Goal: Transaction & Acquisition: Book appointment/travel/reservation

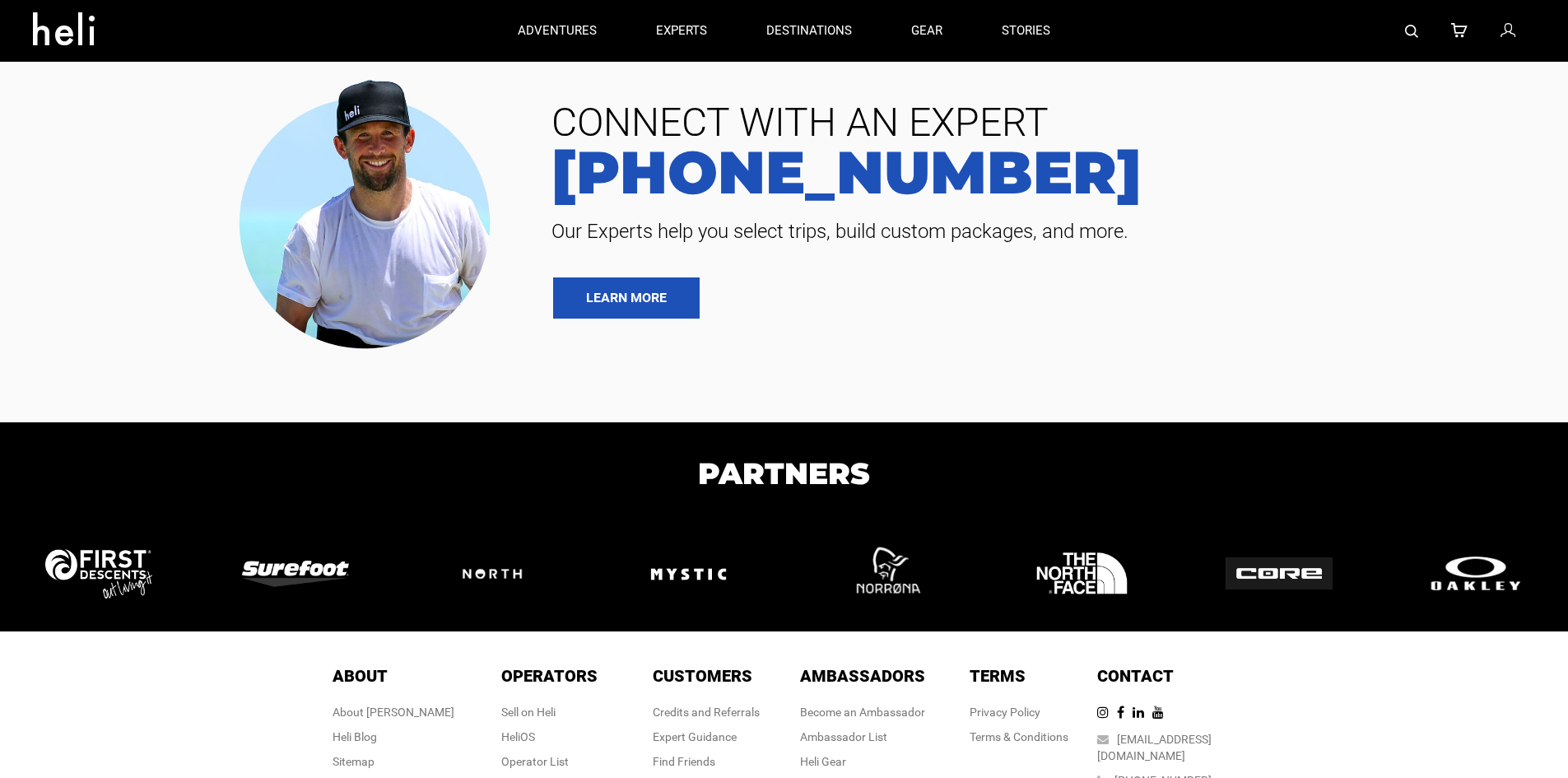
type input "Cat Skiing"
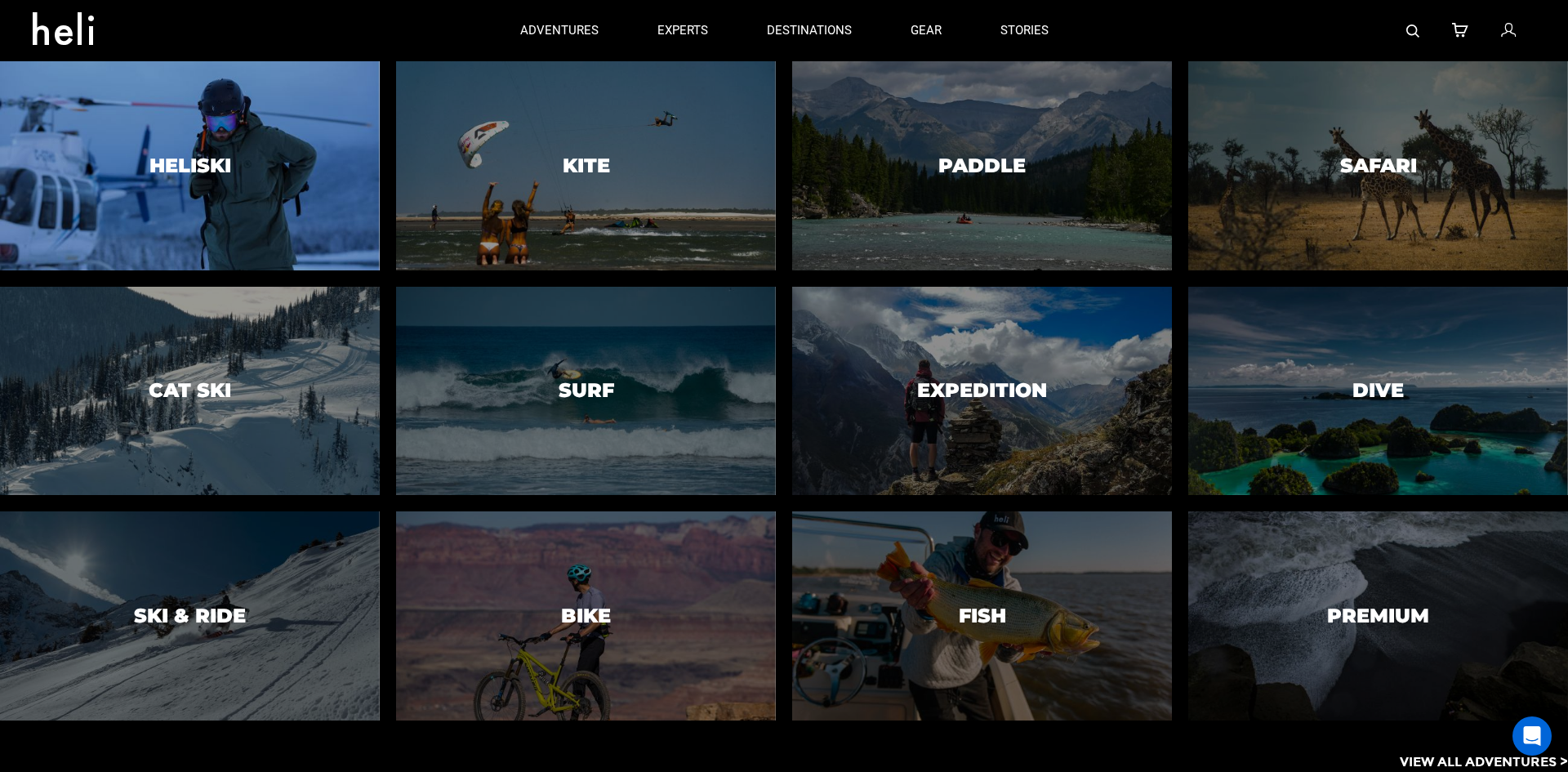
click at [204, 168] on h3 "Heliski" at bounding box center [190, 166] width 82 height 22
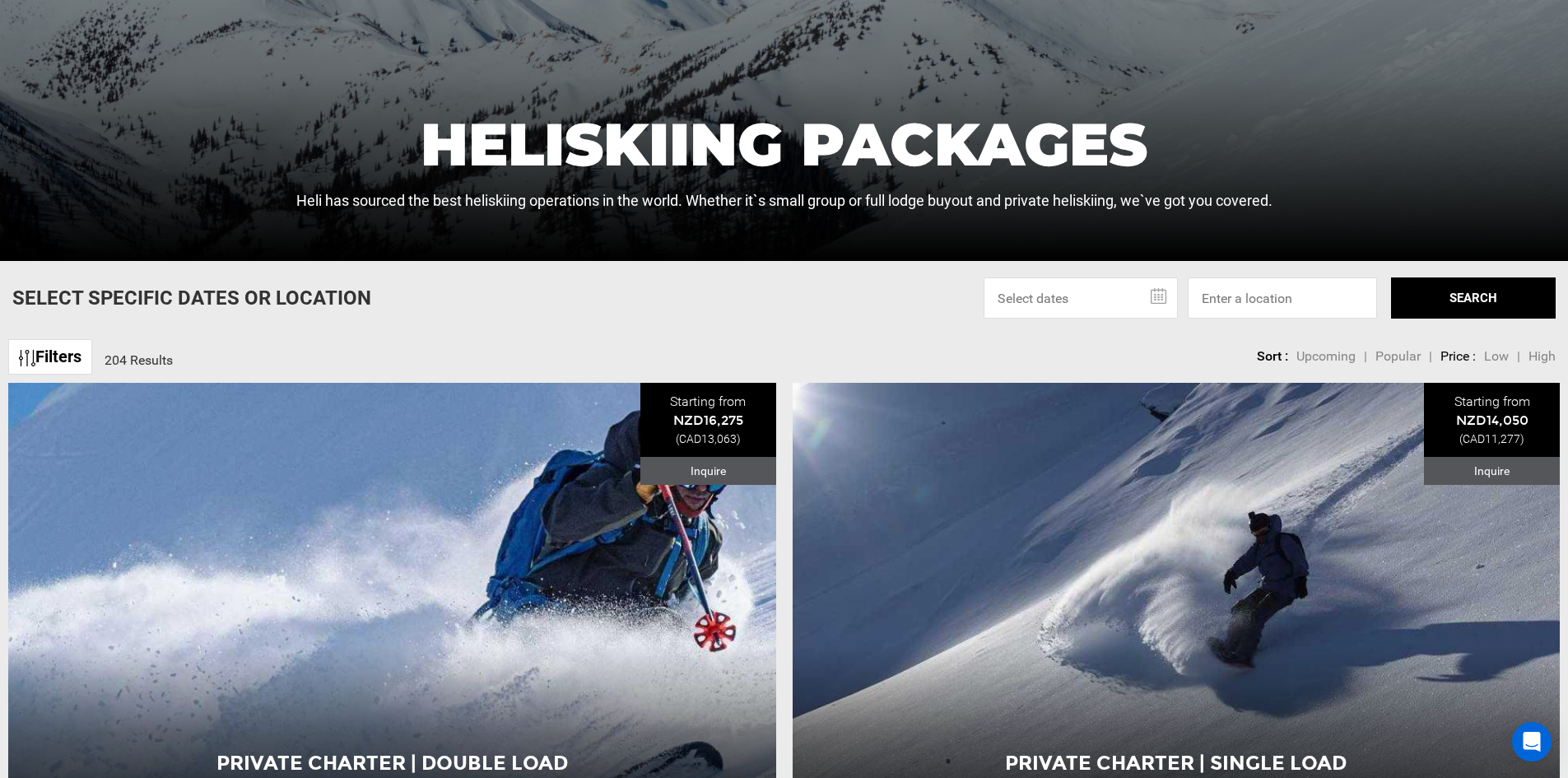
scroll to position [494, 0]
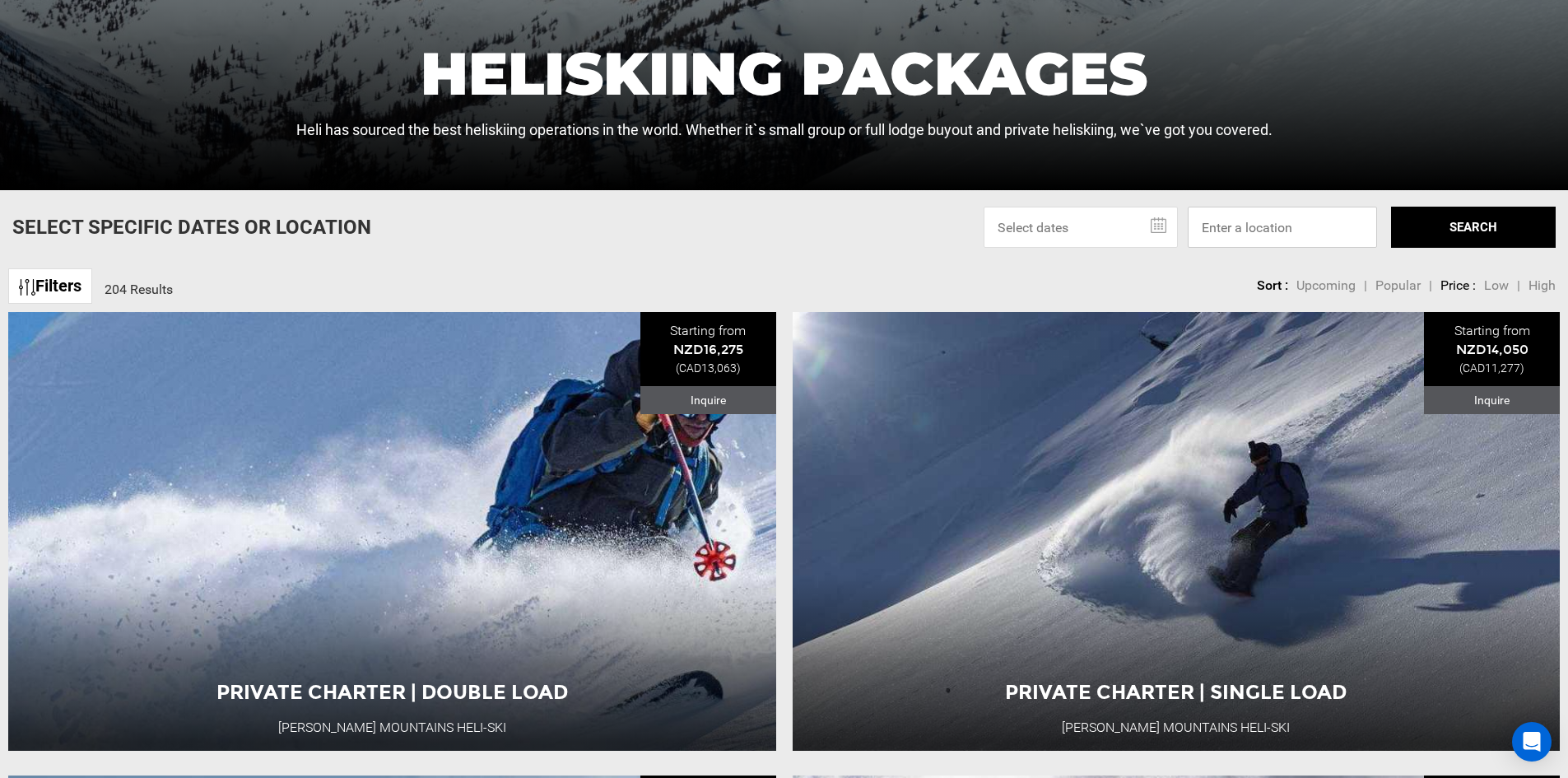
click at [1243, 223] on input at bounding box center [1282, 226] width 189 height 41
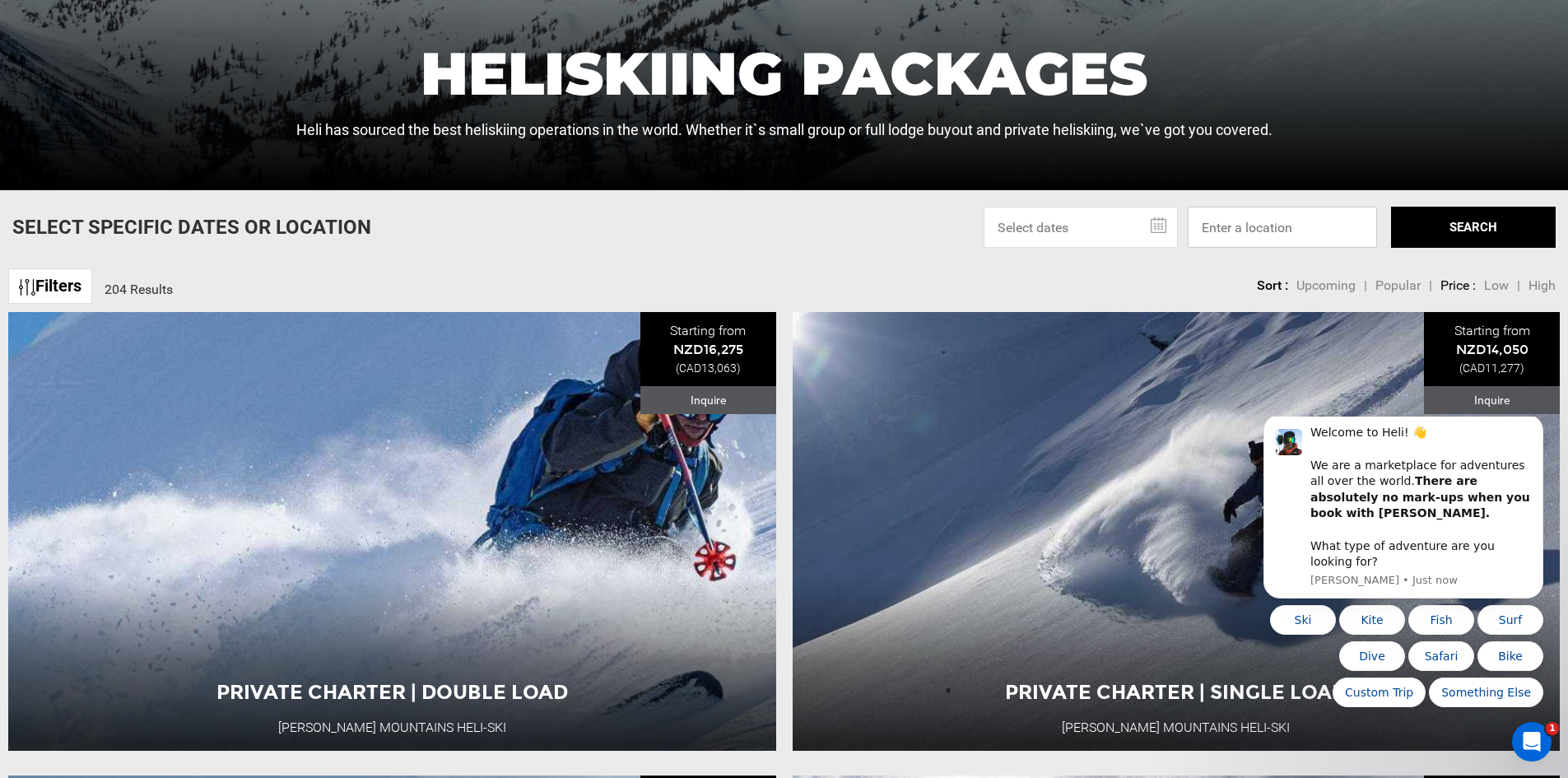
scroll to position [0, 0]
click at [29, 280] on img at bounding box center [27, 287] width 16 height 16
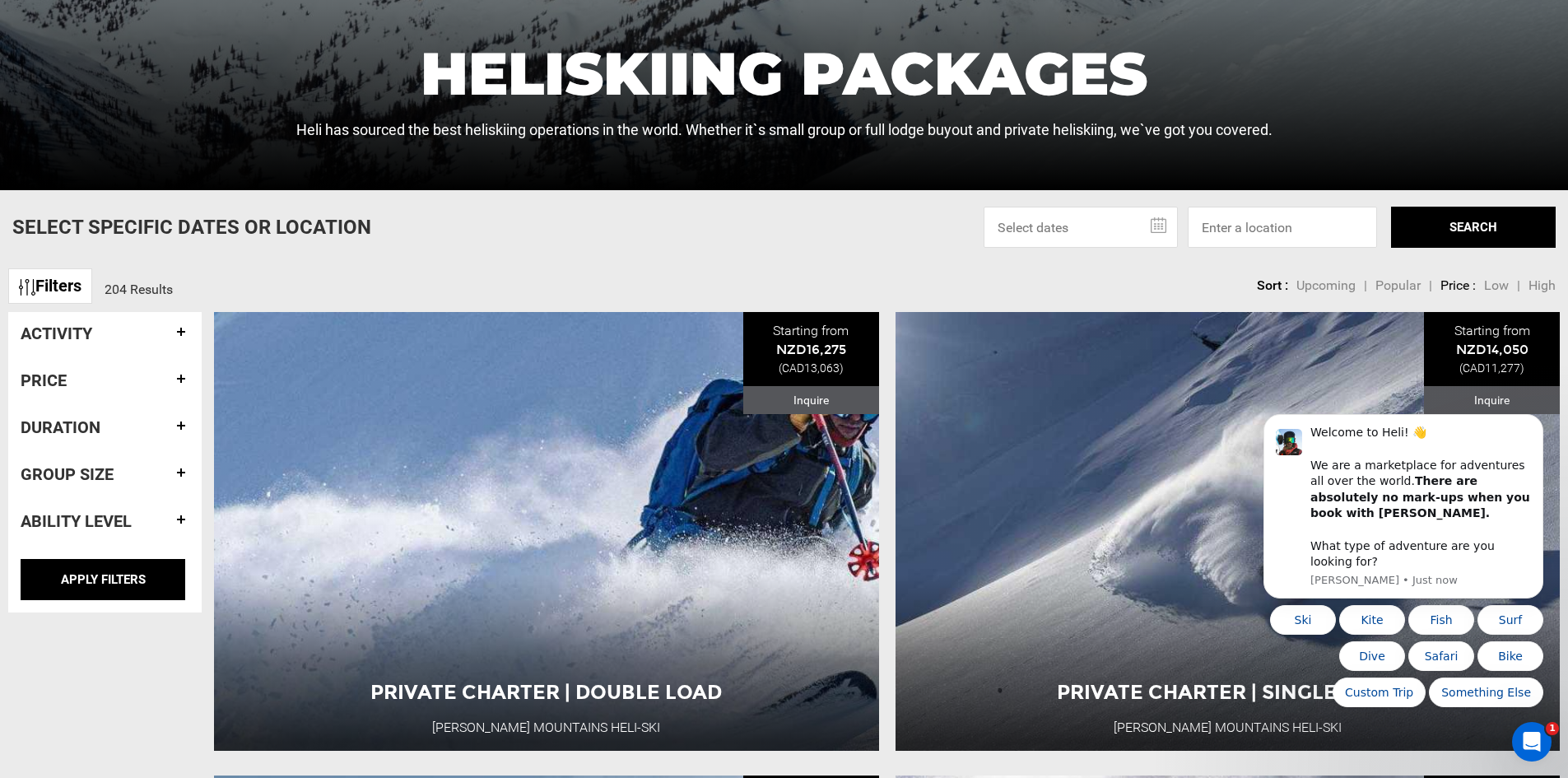
click at [180, 338] on h4 "Activity" at bounding box center [105, 334] width 169 height 18
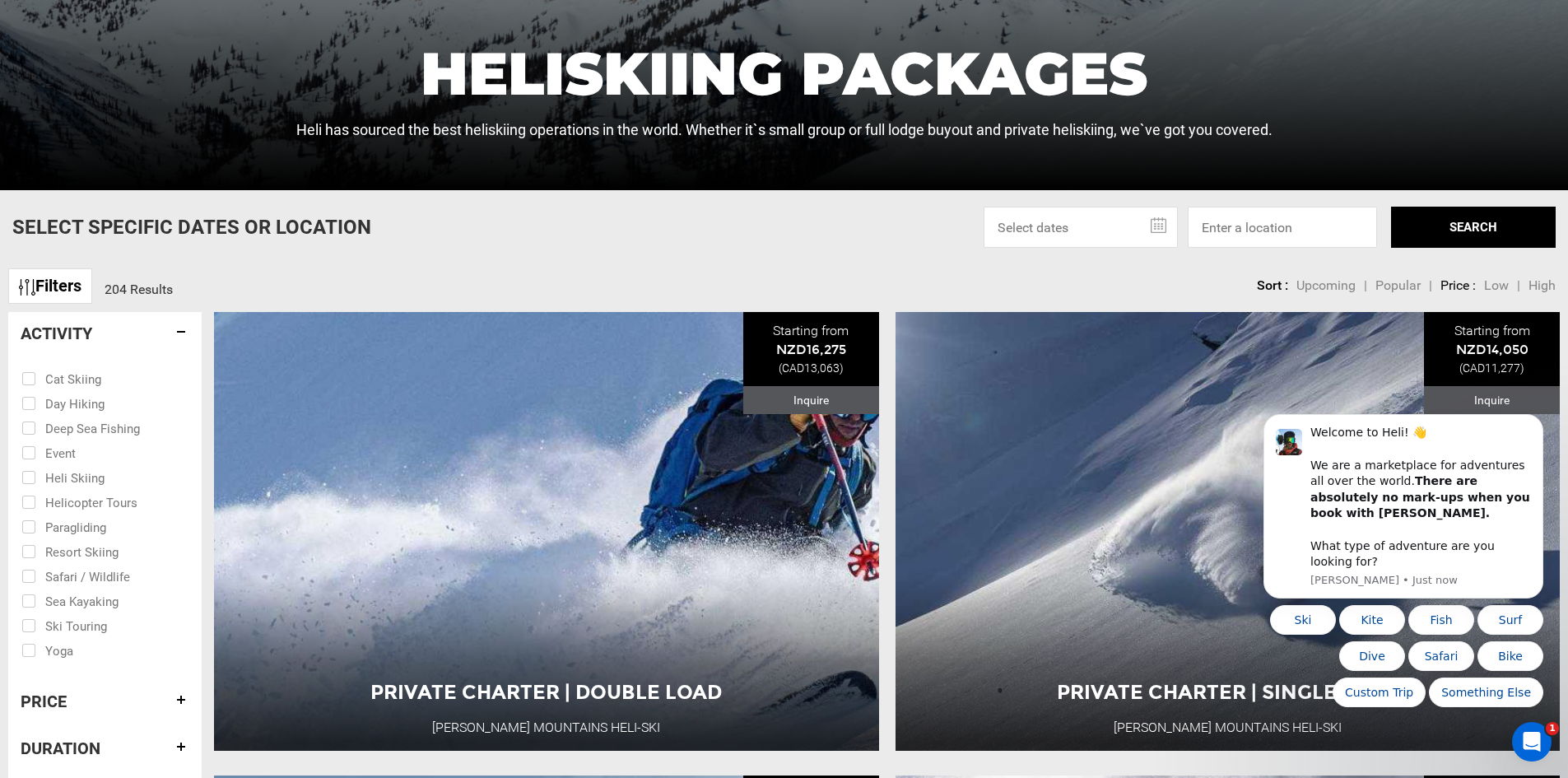
click at [176, 327] on h4 "Activity" at bounding box center [105, 334] width 169 height 18
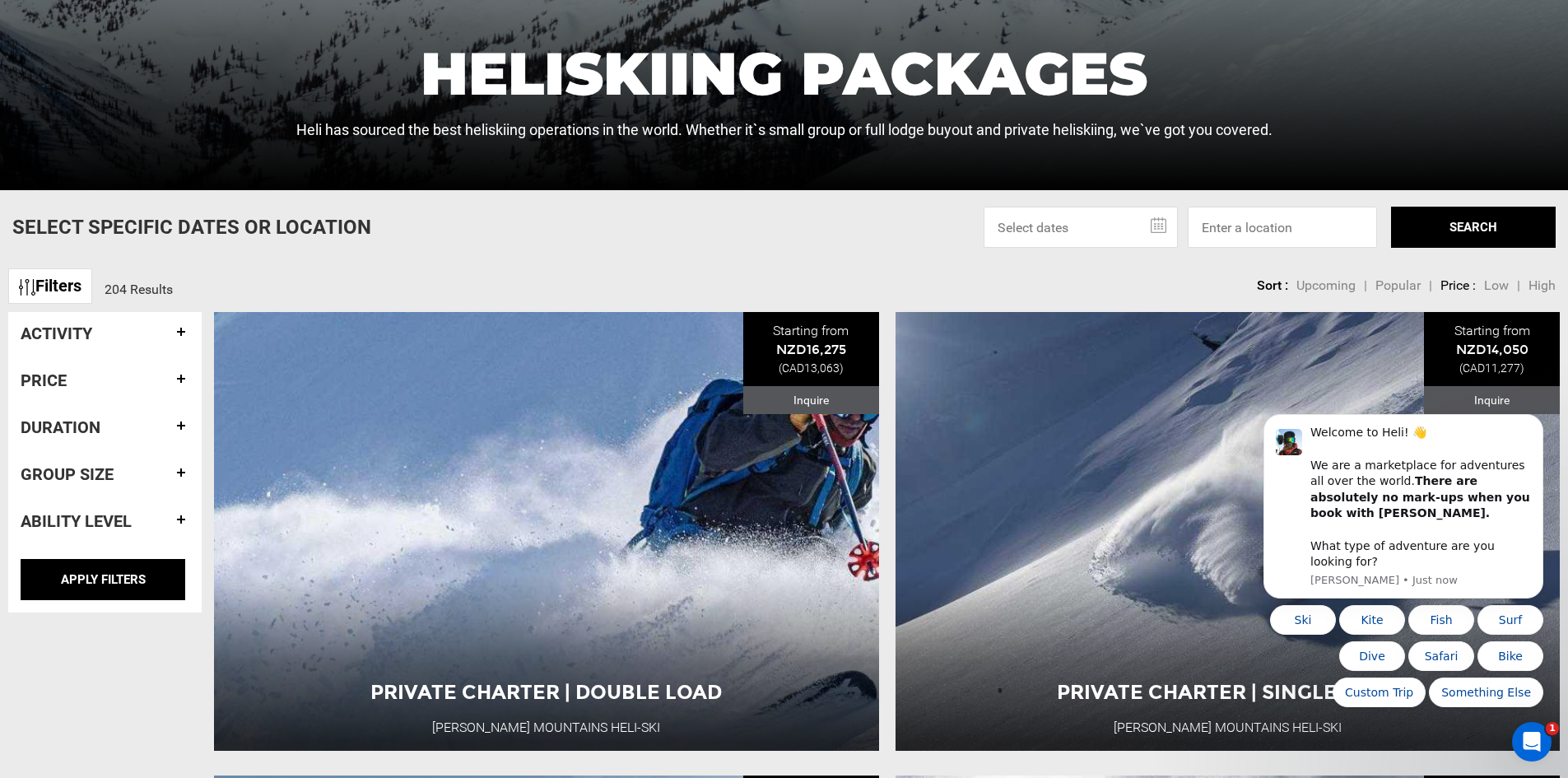
click at [157, 425] on h4 "Duration" at bounding box center [105, 427] width 169 height 18
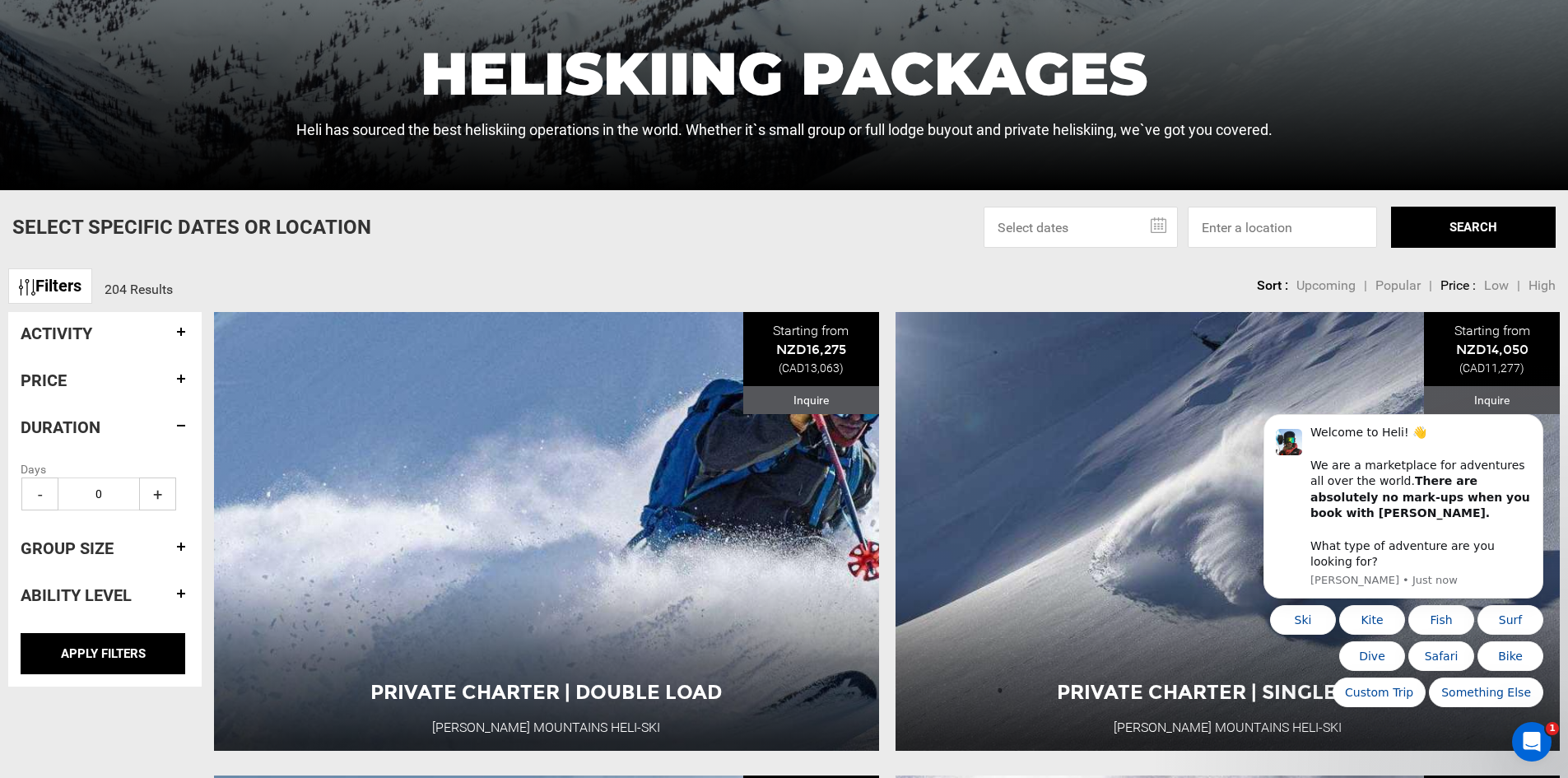
click at [157, 425] on h4 "Duration" at bounding box center [105, 427] width 169 height 18
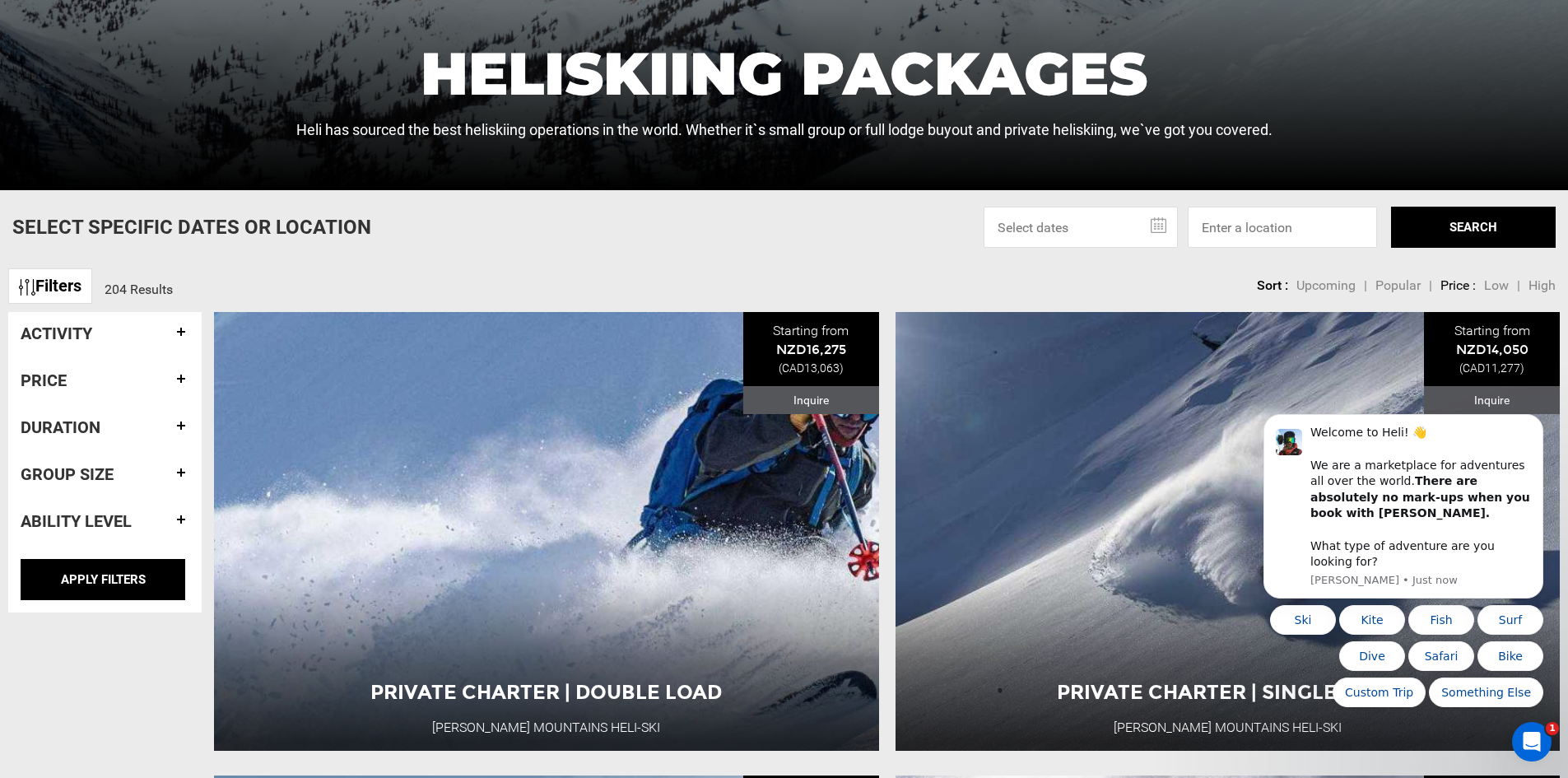
click at [145, 376] on h4 "Price" at bounding box center [105, 380] width 169 height 18
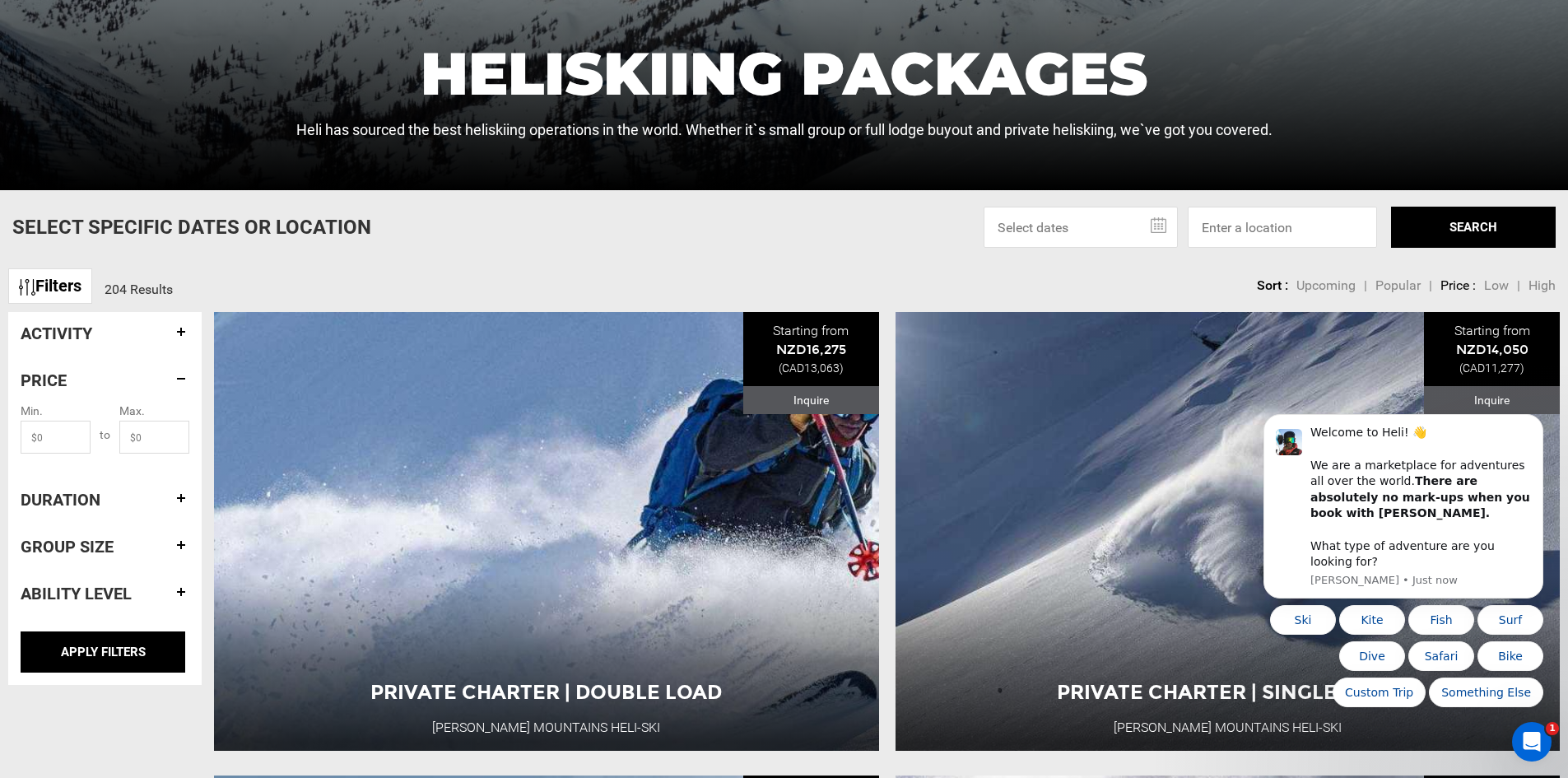
click at [145, 376] on h4 "Price" at bounding box center [105, 380] width 169 height 18
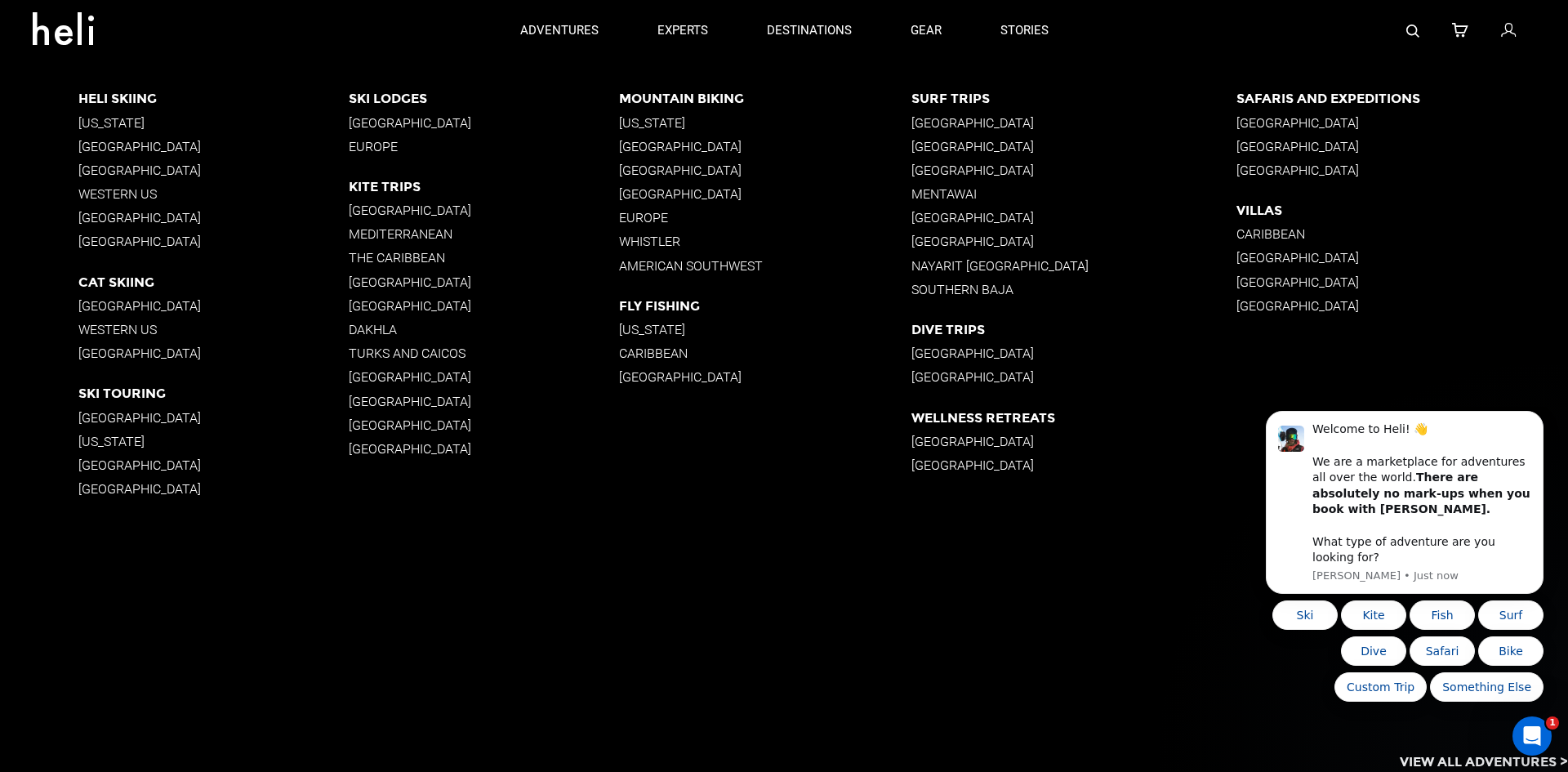
click at [136, 146] on p "[GEOGRAPHIC_DATA]" at bounding box center [213, 145] width 270 height 15
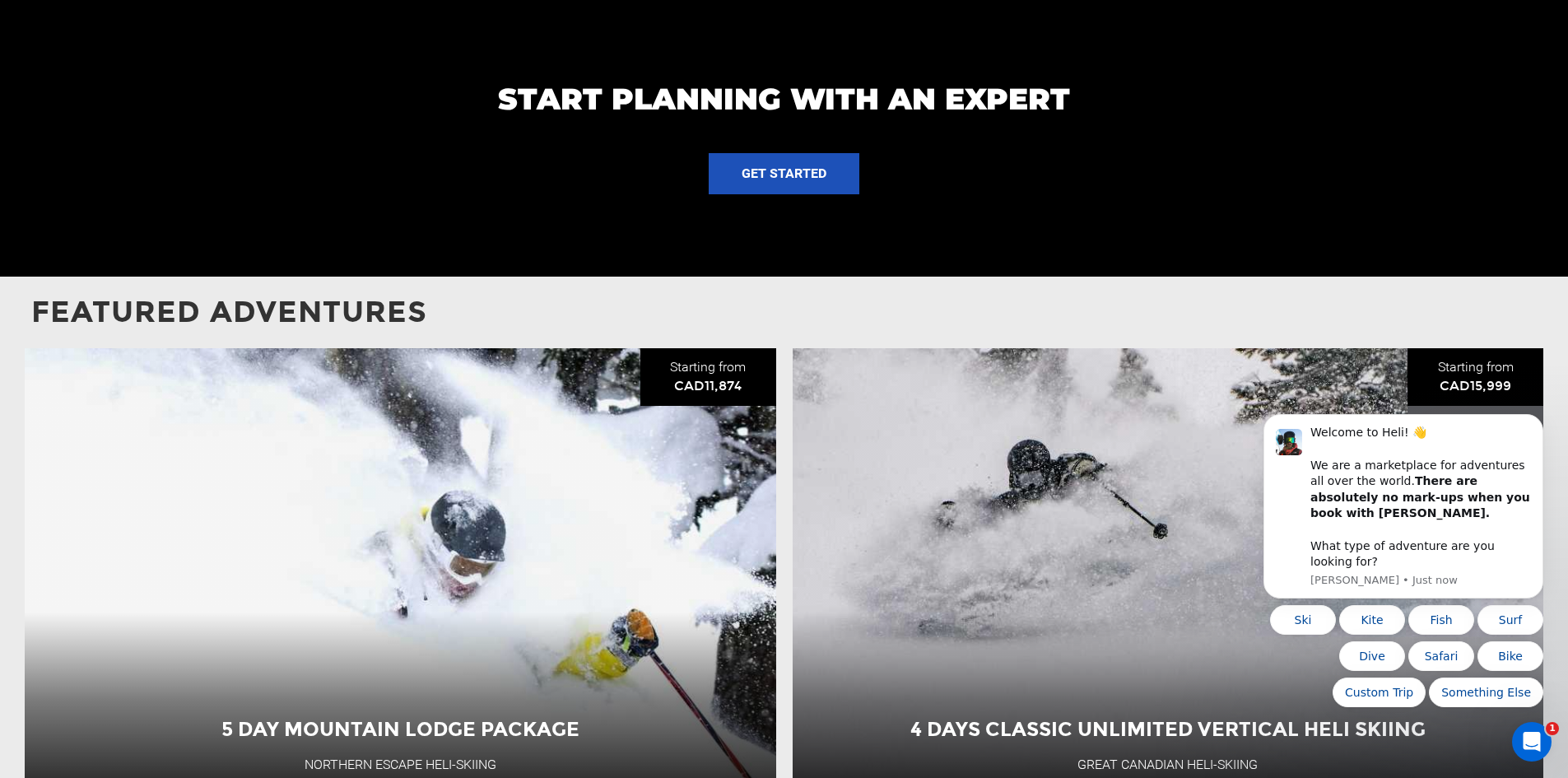
scroll to position [1564, 0]
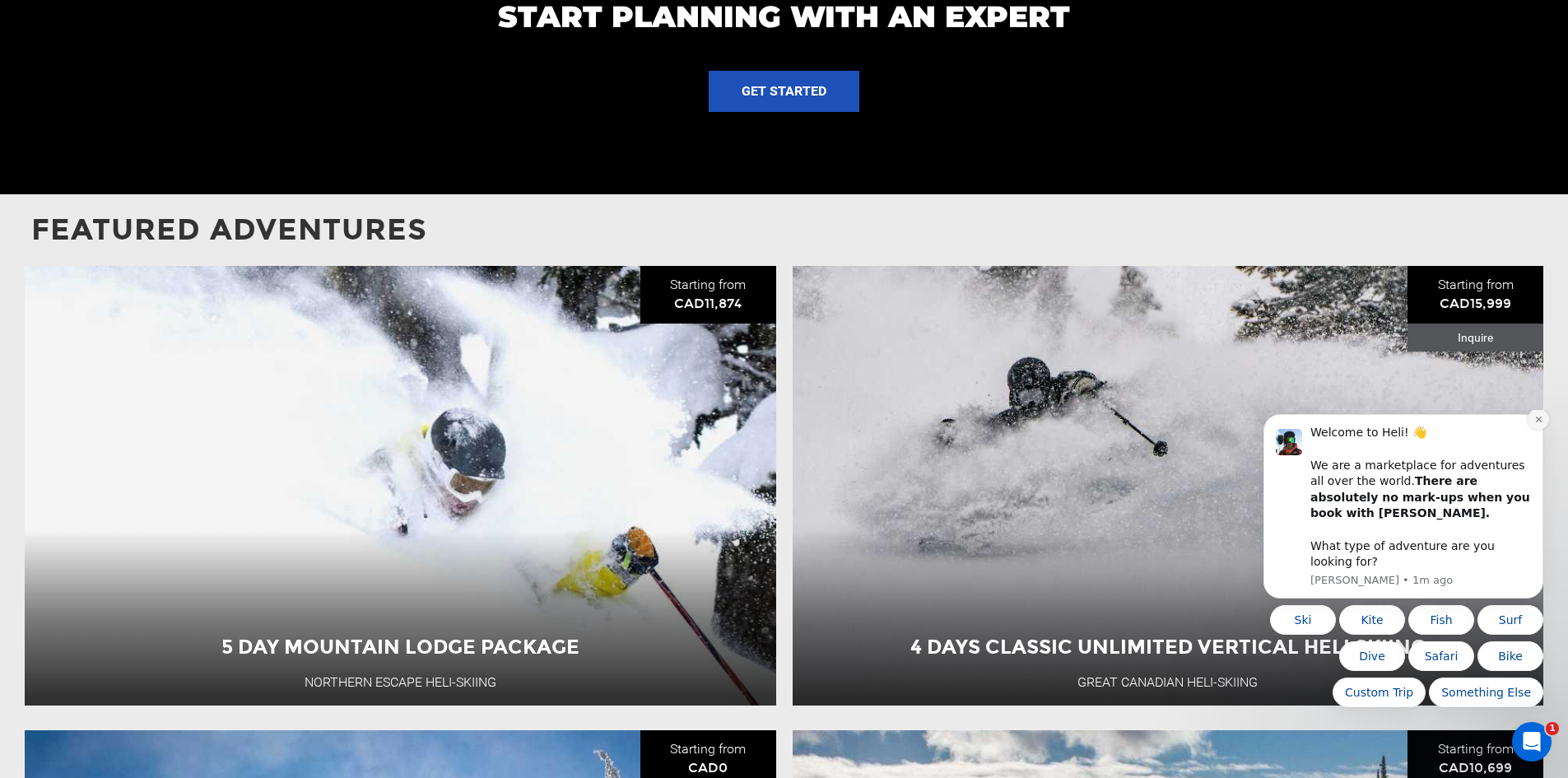
click at [1532, 430] on button "Dismiss notification" at bounding box center [1539, 419] width 22 height 22
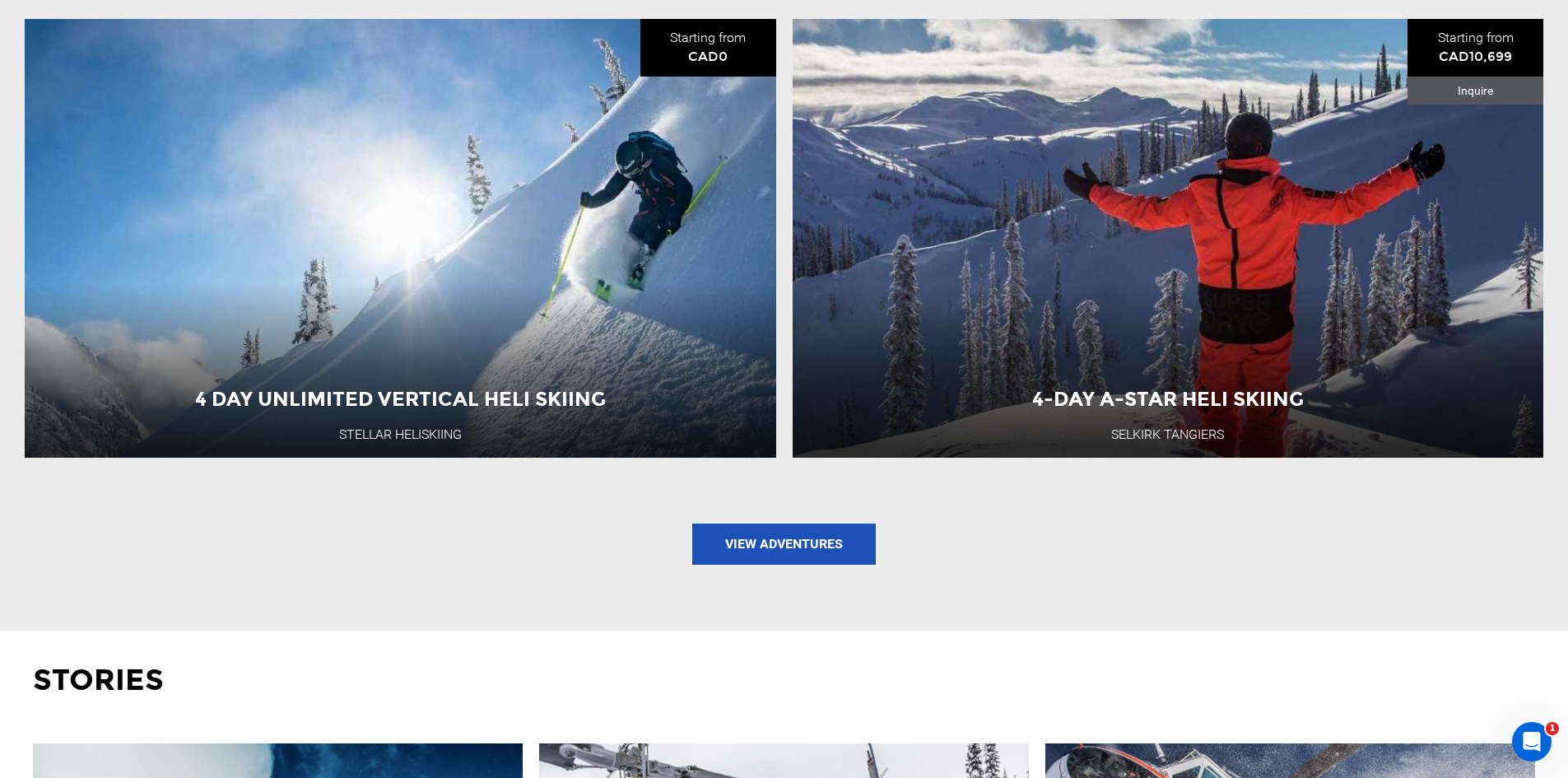
scroll to position [2305, 0]
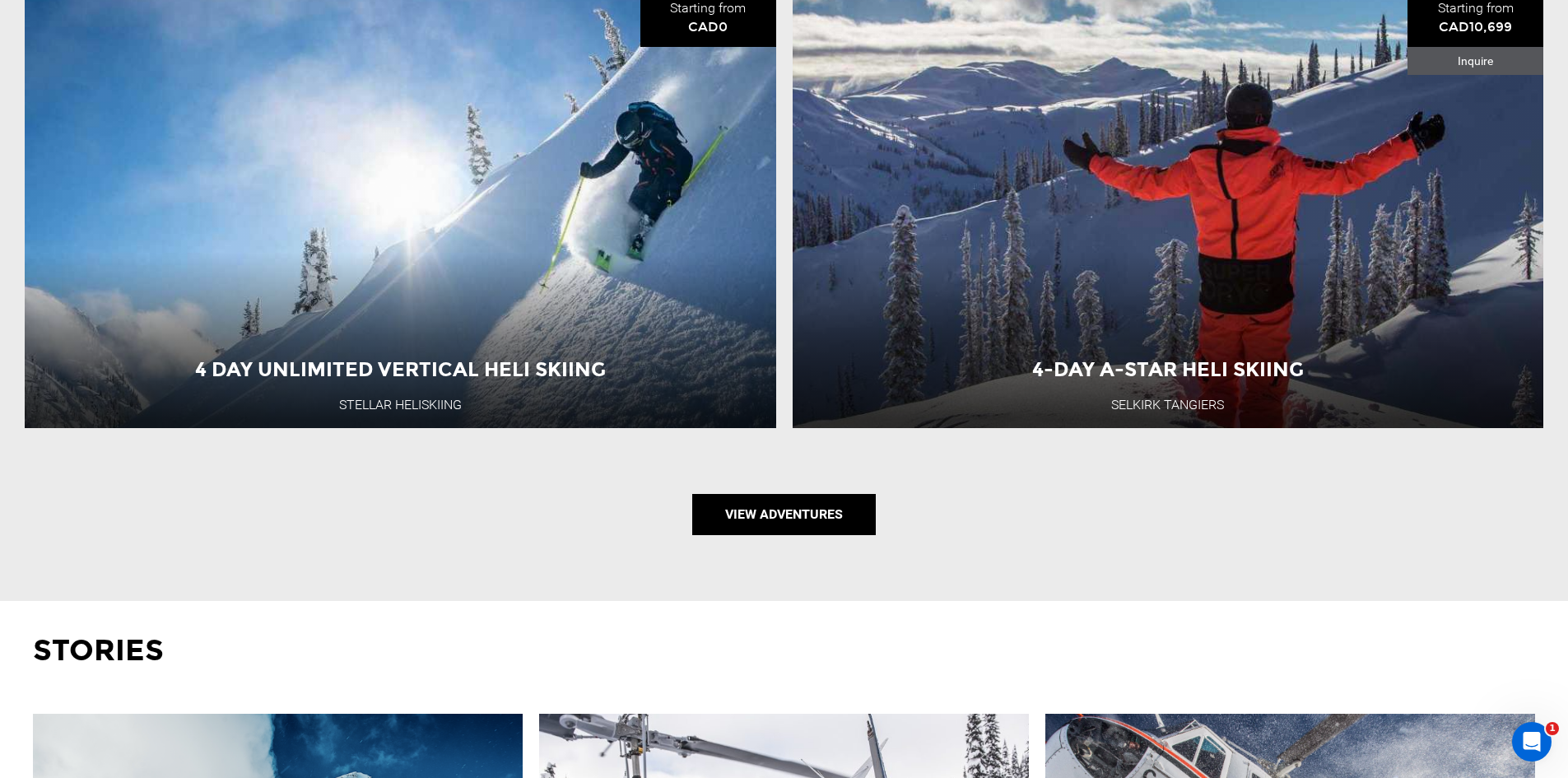
click at [838, 517] on link "View Adventures" at bounding box center [784, 514] width 184 height 41
type input "Heli Skiing"
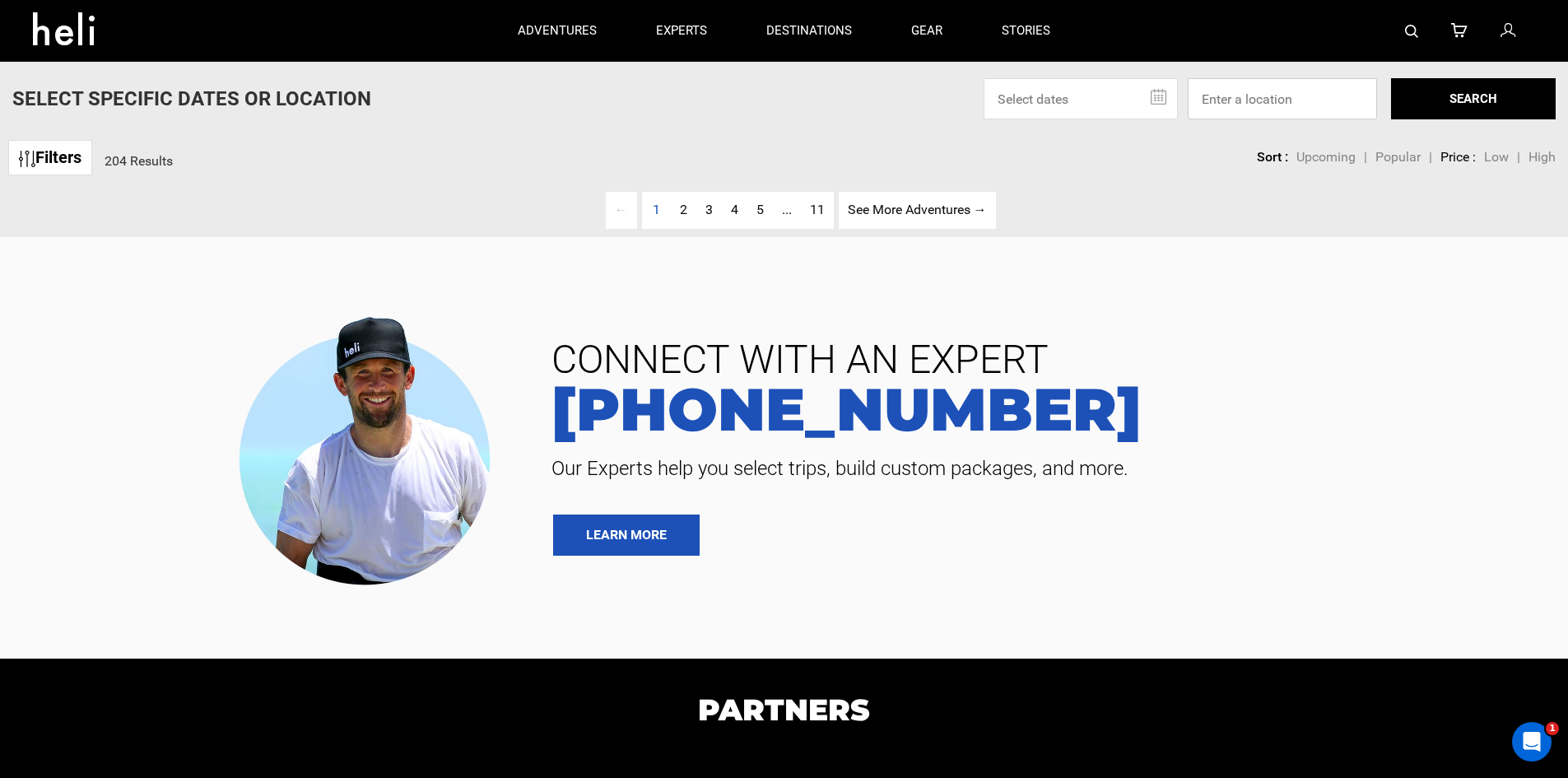
click at [1248, 96] on input at bounding box center [1282, 98] width 189 height 41
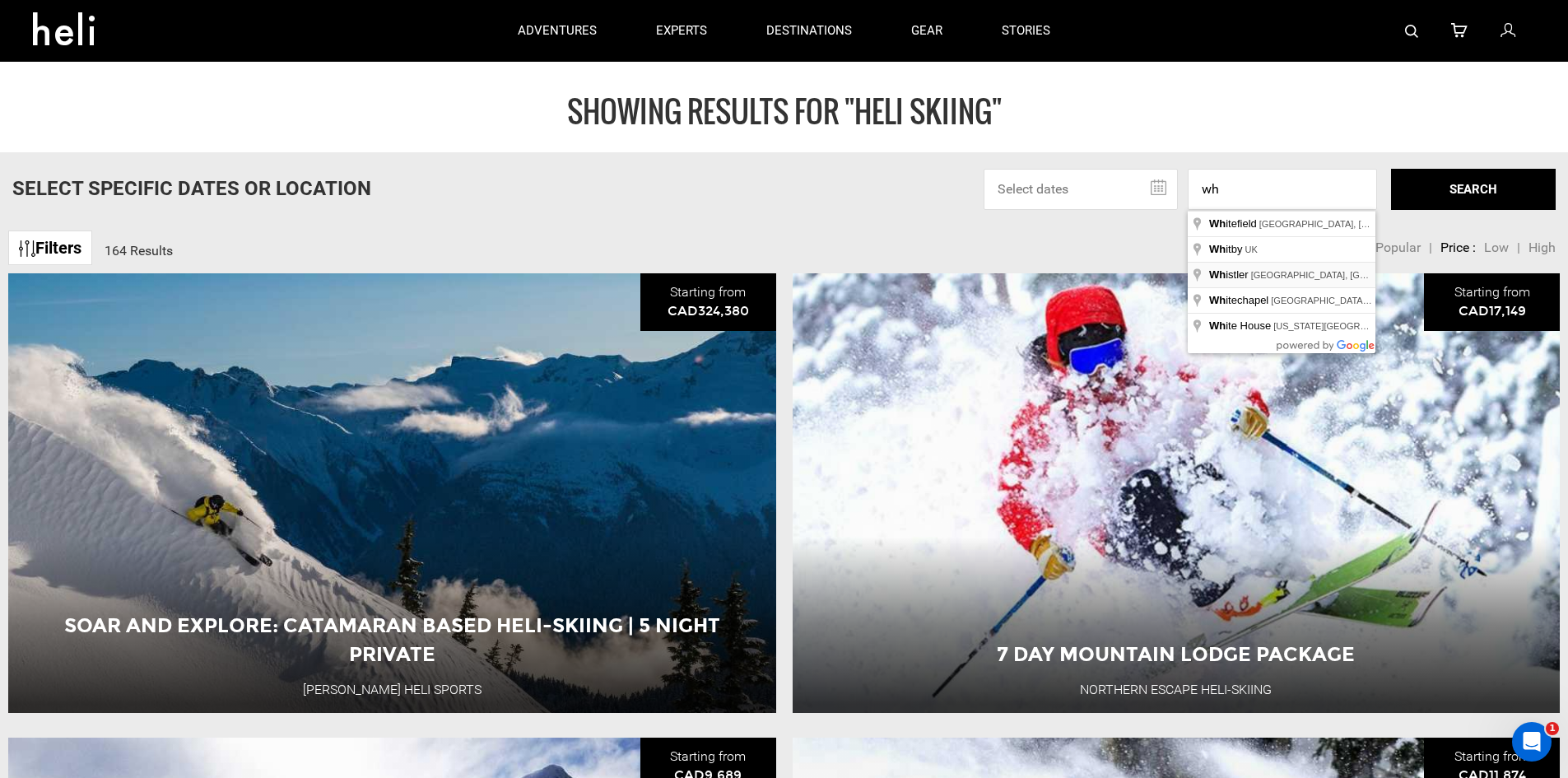
type input "Whistler, [GEOGRAPHIC_DATA], [GEOGRAPHIC_DATA]"
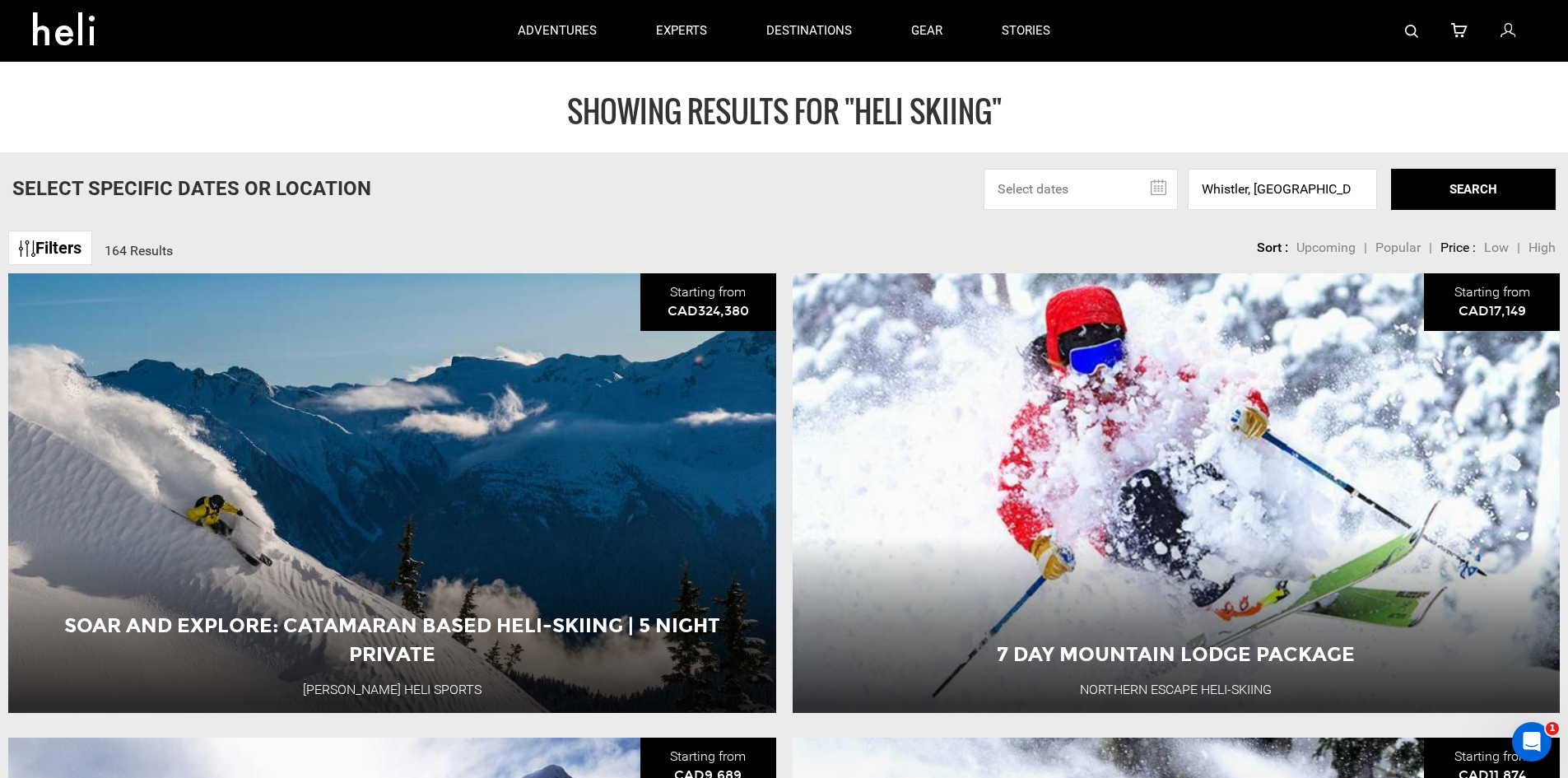
click at [1458, 178] on button "SEARCH" at bounding box center [1474, 189] width 165 height 41
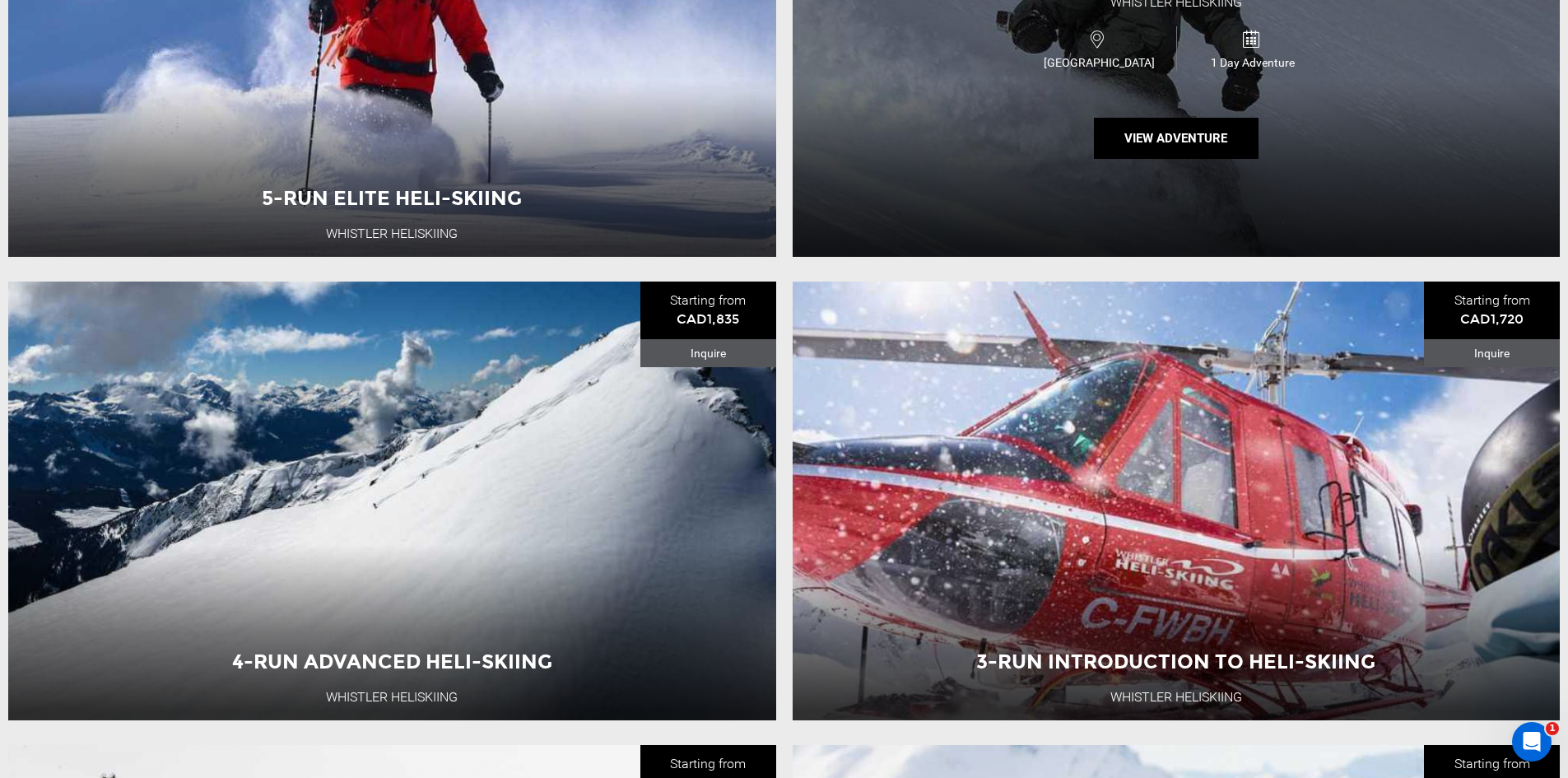
scroll to position [576, 0]
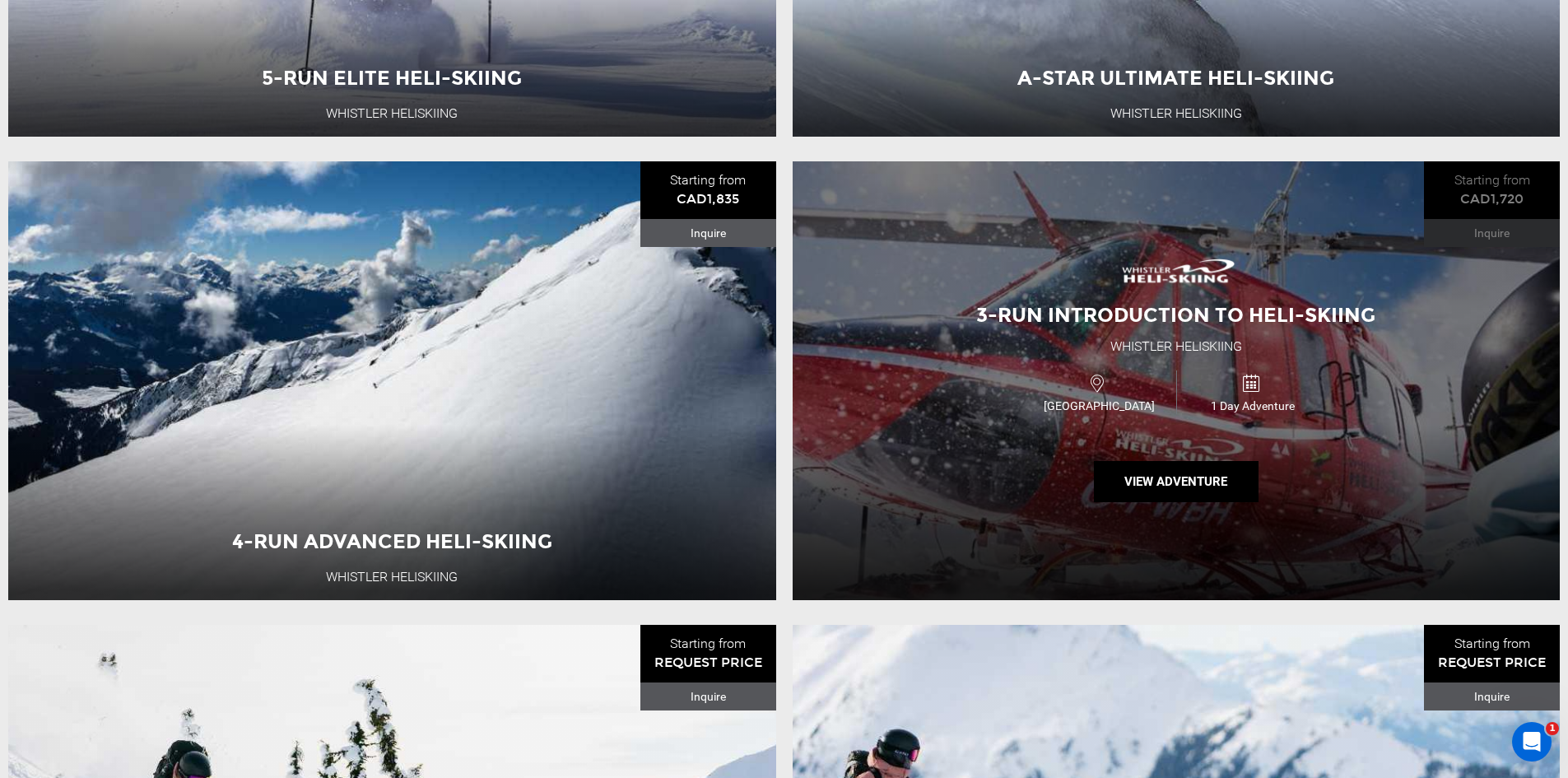
click at [993, 360] on div "3-Run Introduction to Heli-Skiing Whistler Heliskiing Canada 1 Day Adventure Vi…" at bounding box center [1176, 380] width 768 height 439
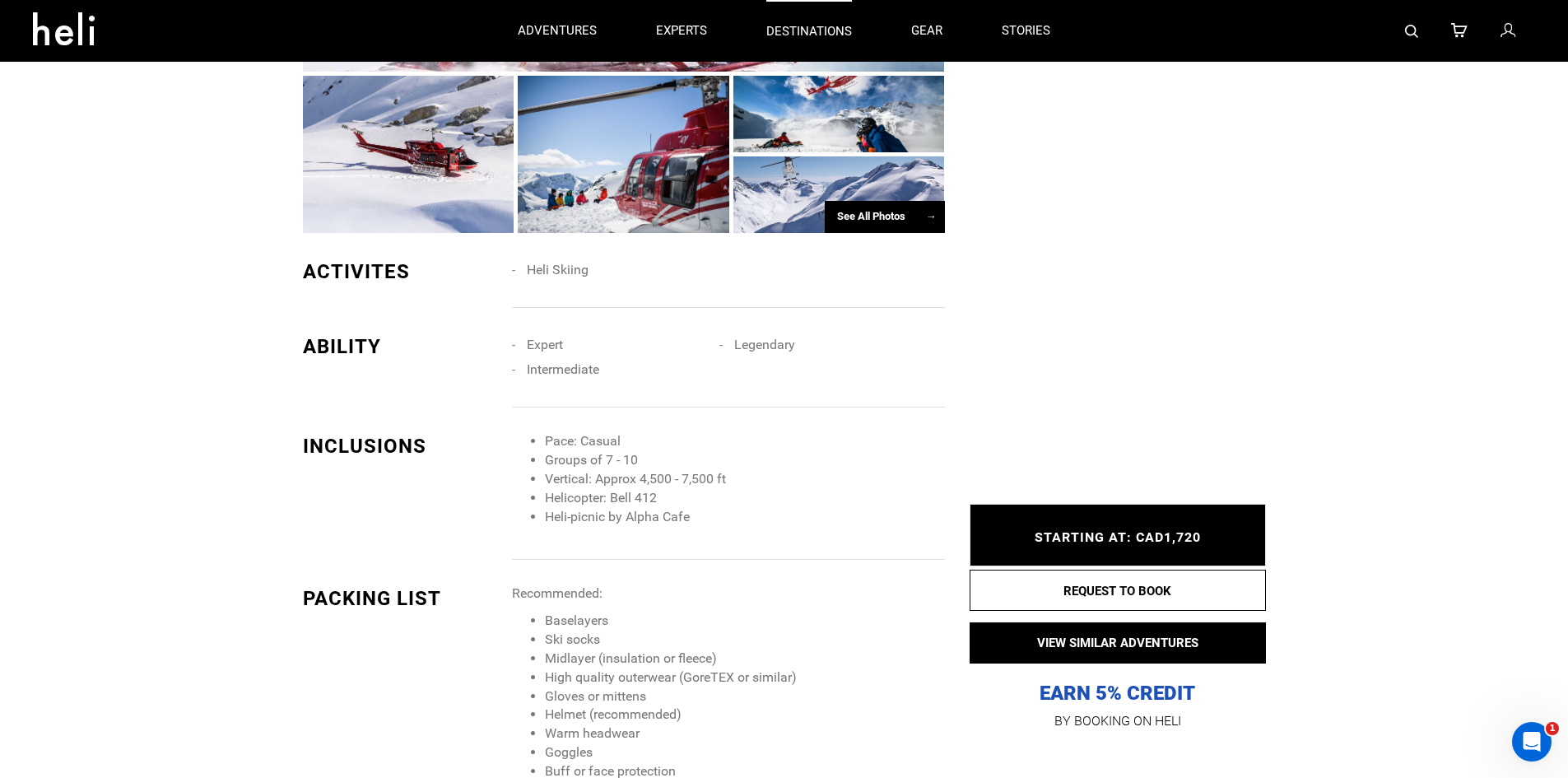
scroll to position [823, 0]
